Goal: Communication & Community: Share content

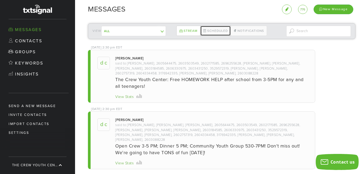
click at [212, 31] on link "Scheduled" at bounding box center [215, 31] width 31 height 10
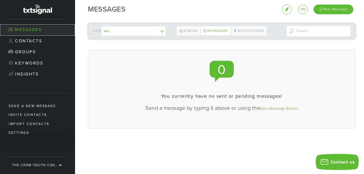
click at [35, 28] on link "Messages" at bounding box center [37, 29] width 75 height 11
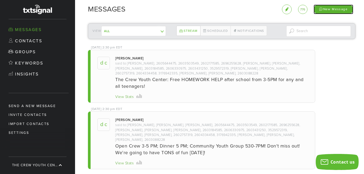
click at [336, 6] on div "New Message" at bounding box center [333, 9] width 40 height 9
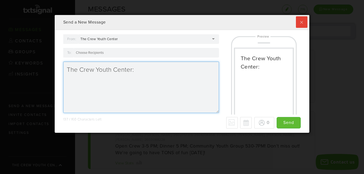
scroll to position [118, 252]
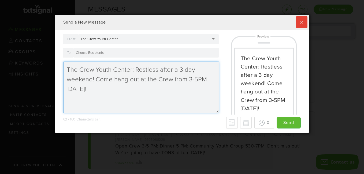
click at [94, 79] on textarea "The Crew Youth Center: Restless after a 3 day weekend! Come hang out at the Cre…" at bounding box center [141, 87] width 156 height 51
type textarea "The Crew Youth Center: Restless after a 3 day weekend? Come hang out at the Cre…"
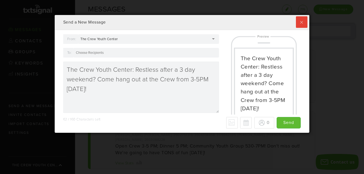
click at [105, 51] on div at bounding box center [145, 53] width 145 height 10
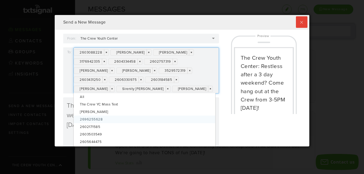
scroll to position [0, 0]
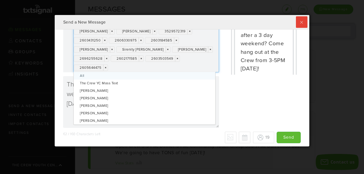
click at [177, 69] on div "2603088228 × × [PERSON_NAME] × × [PERSON_NAME] × × 3176942335 × × 2604334458 × …" at bounding box center [145, 40] width 145 height 64
click at [155, 69] on div "2603088228 × × [PERSON_NAME] × × [PERSON_NAME] × × 3176942335 × × 2604334458 × …" at bounding box center [145, 40] width 145 height 64
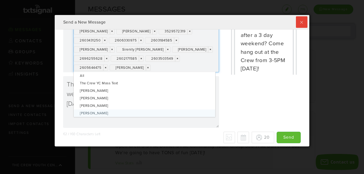
click at [162, 138] on div "62 / 160 Characters Left - Why only 70 max? We detected some special characters…" at bounding box center [182, 138] width 238 height 12
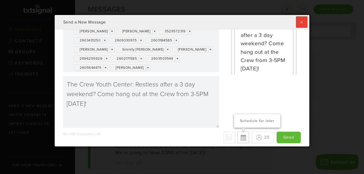
click at [237, 137] on button "Schedule for later" at bounding box center [243, 138] width 12 height 12
type input "Save"
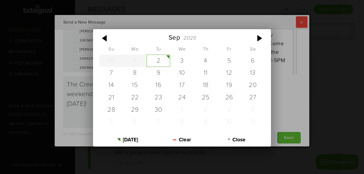
click at [196, 138] on div "[DATE] Su Mo Tu We Th Fr Sa 31 1 2 3 4 5 6 7 8 9 10 11 12 13 14 15 16 17 18 19 …" at bounding box center [212, 138] width 74 height 12
click at [278, 111] on div "[DATE] Su Mo Tu We Th Fr Sa 31 1 2 3 4 5 6 7 8 9 10 11 12 13 14 15 16 17 18 19 …" at bounding box center [182, 87] width 364 height 174
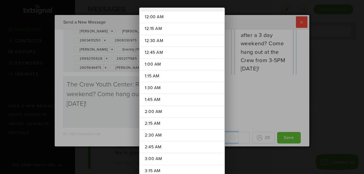
click at [217, 137] on div "[DATE] Su Mo Tu We Th Fr Sa 31 1 2 3 4 5 6 7 8 9 10 11 12 13 14 15 16 17 18 19 …" at bounding box center [212, 138] width 74 height 12
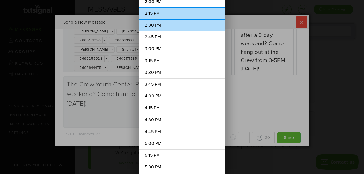
click at [158, 29] on li "2:30 PM" at bounding box center [181, 25] width 85 height 12
type input "2:30 PM"
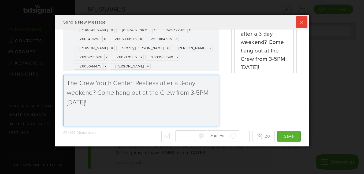
type textarea "The Crew Youth Center: Restless after a 3-day weekend? Come hang out at the Cre…"
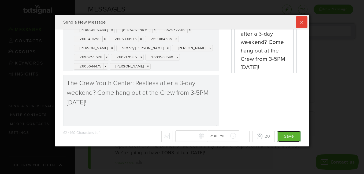
click at [283, 138] on input "Save" at bounding box center [289, 137] width 24 height 12
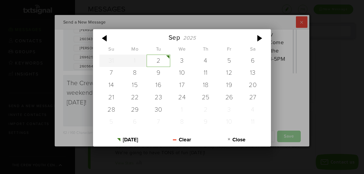
click at [188, 137] on div "[DATE] Su Mo Tu We Th Fr Sa 31 1 2 3 4 5 6 7 8 9 10 11 12 13 14 15 16 17 18 19 …" at bounding box center [212, 136] width 74 height 12
click at [161, 62] on div "2" at bounding box center [158, 61] width 24 height 12
type input "[DATE]"
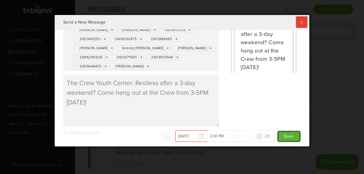
click at [280, 140] on input "Save" at bounding box center [289, 137] width 24 height 12
